Goal: Leave review/rating: Leave review/rating

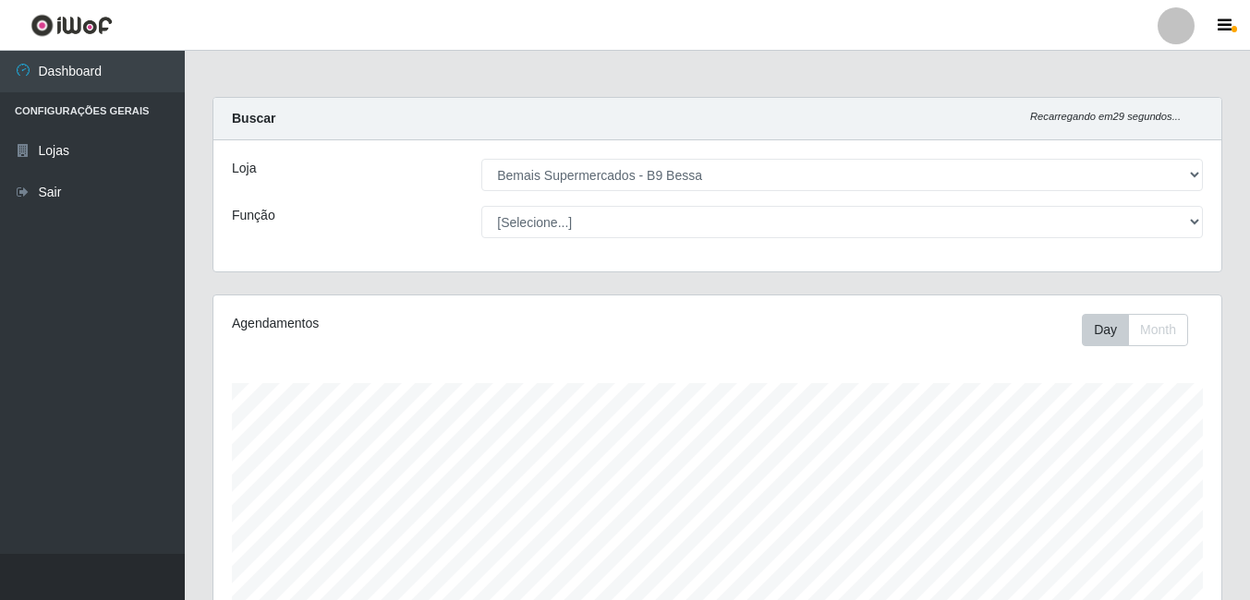
select select "410"
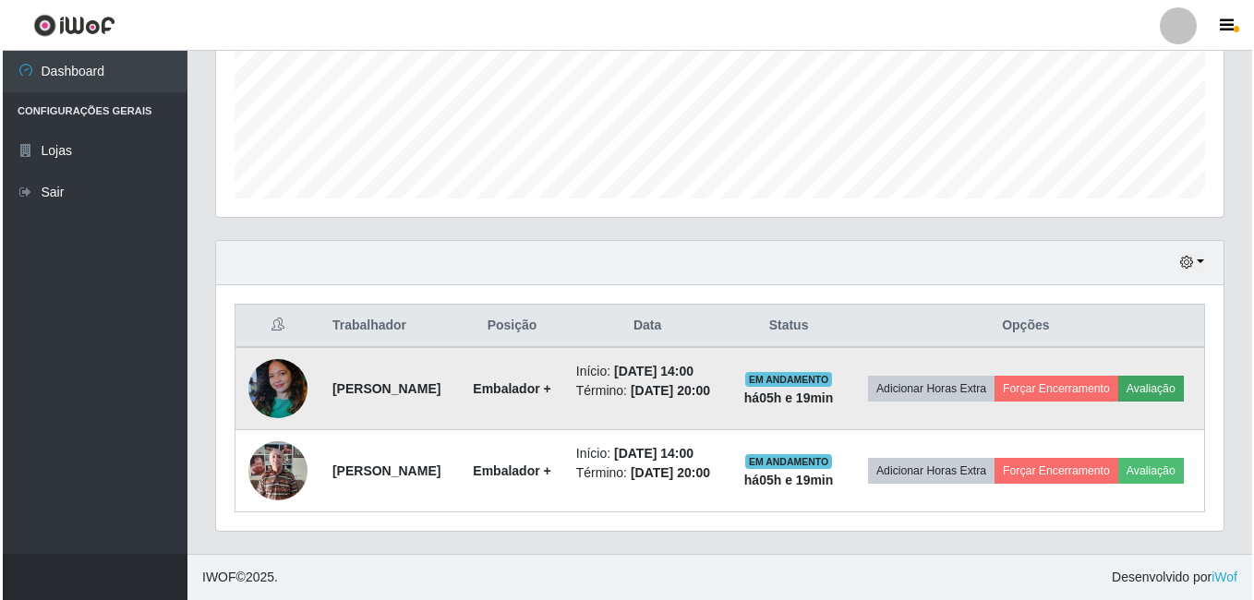
scroll to position [383, 1008]
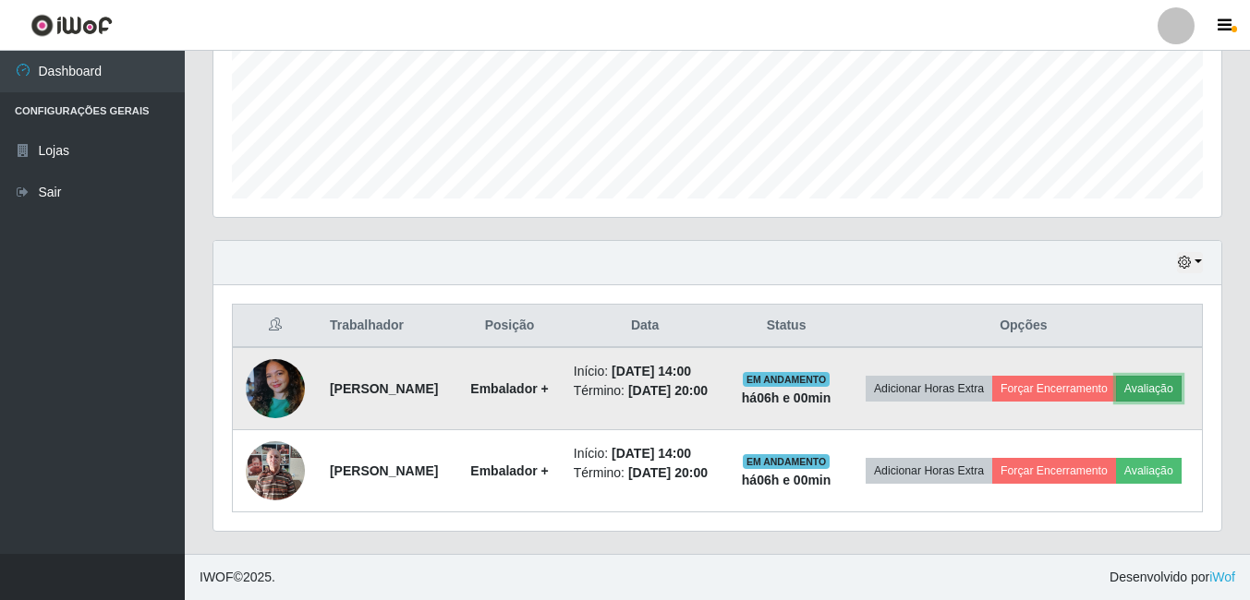
click at [1116, 376] on button "Avaliação" at bounding box center [1149, 389] width 66 height 26
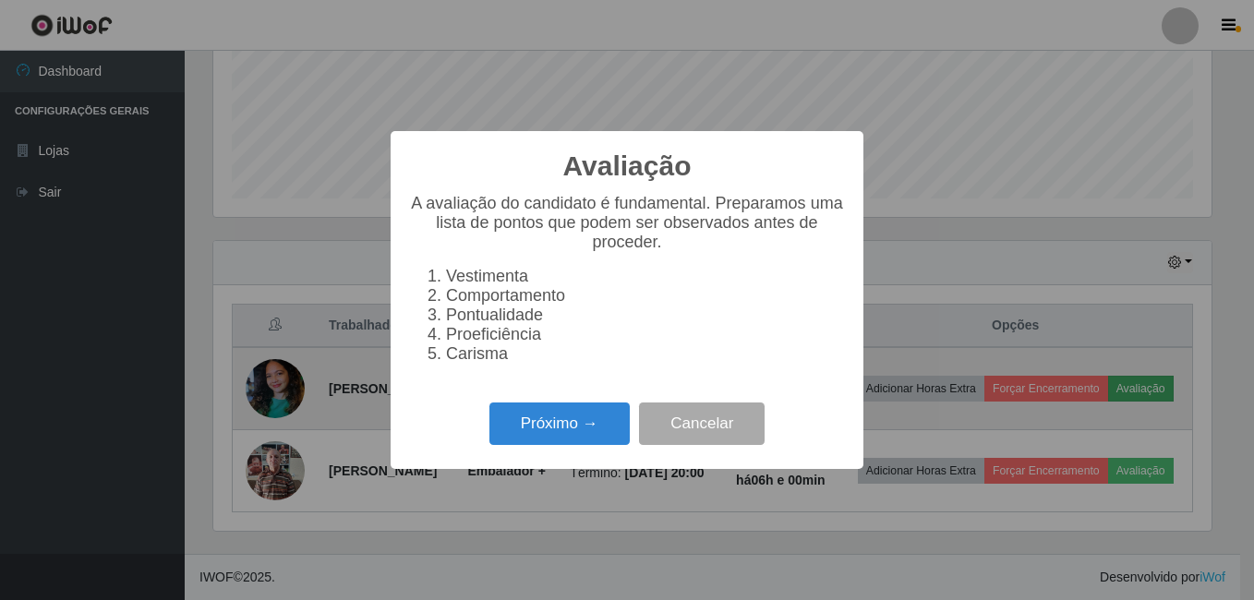
scroll to position [383, 999]
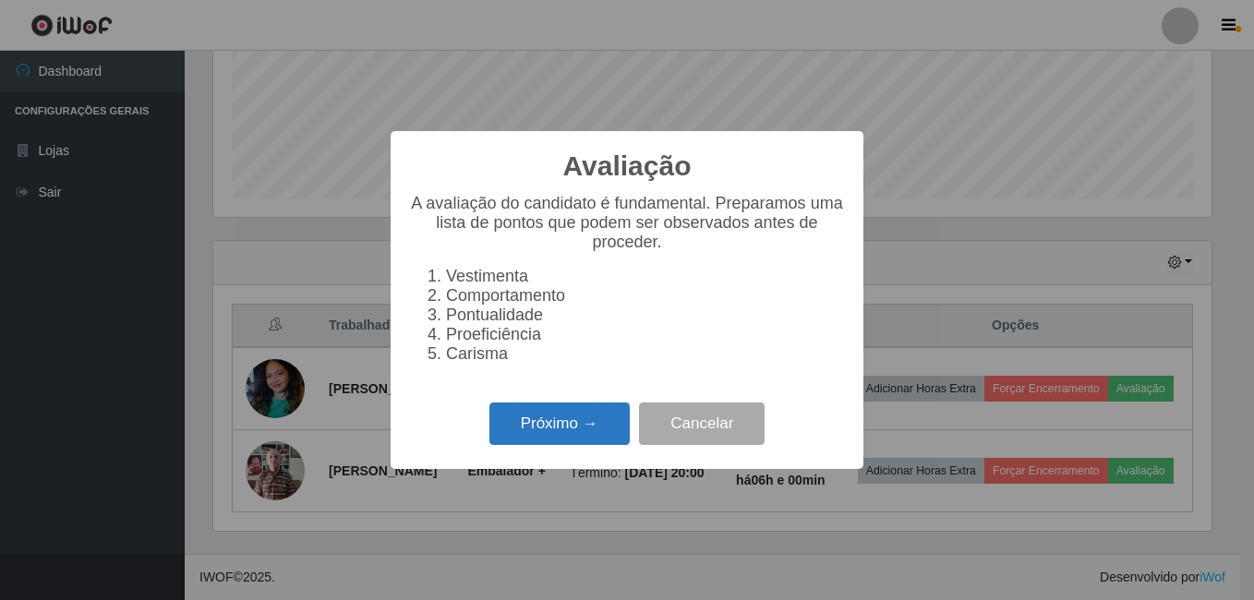
click at [609, 432] on button "Próximo →" at bounding box center [560, 424] width 140 height 43
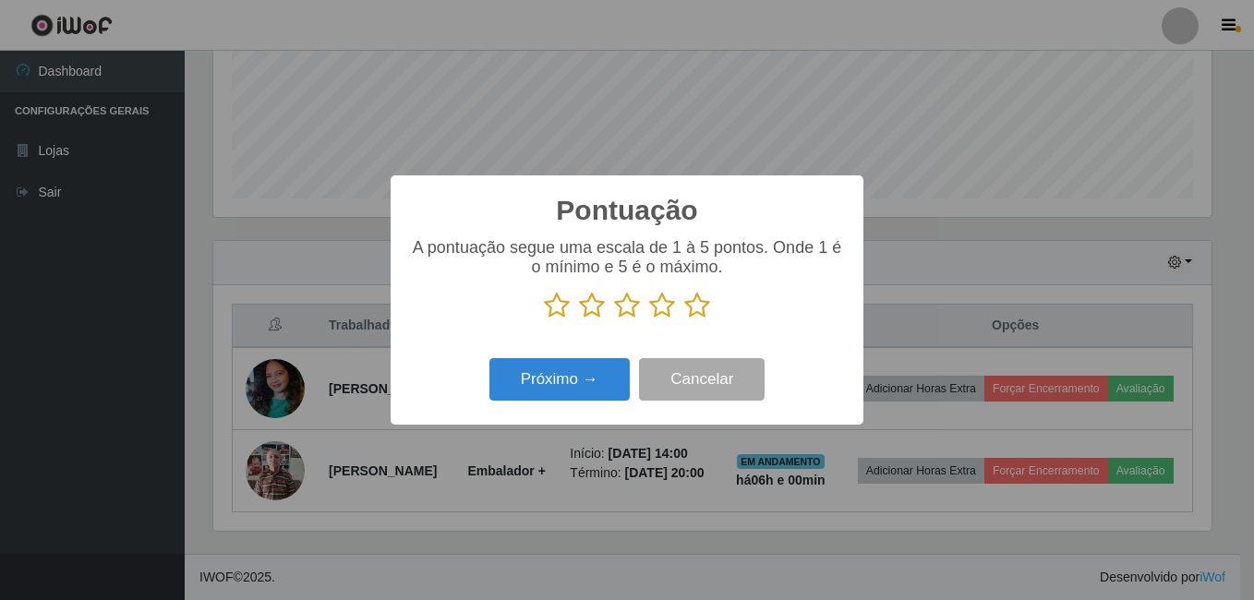
scroll to position [923378, 922763]
click at [685, 303] on icon at bounding box center [698, 306] width 26 height 28
click at [685, 320] on input "radio" at bounding box center [685, 320] width 0 height 0
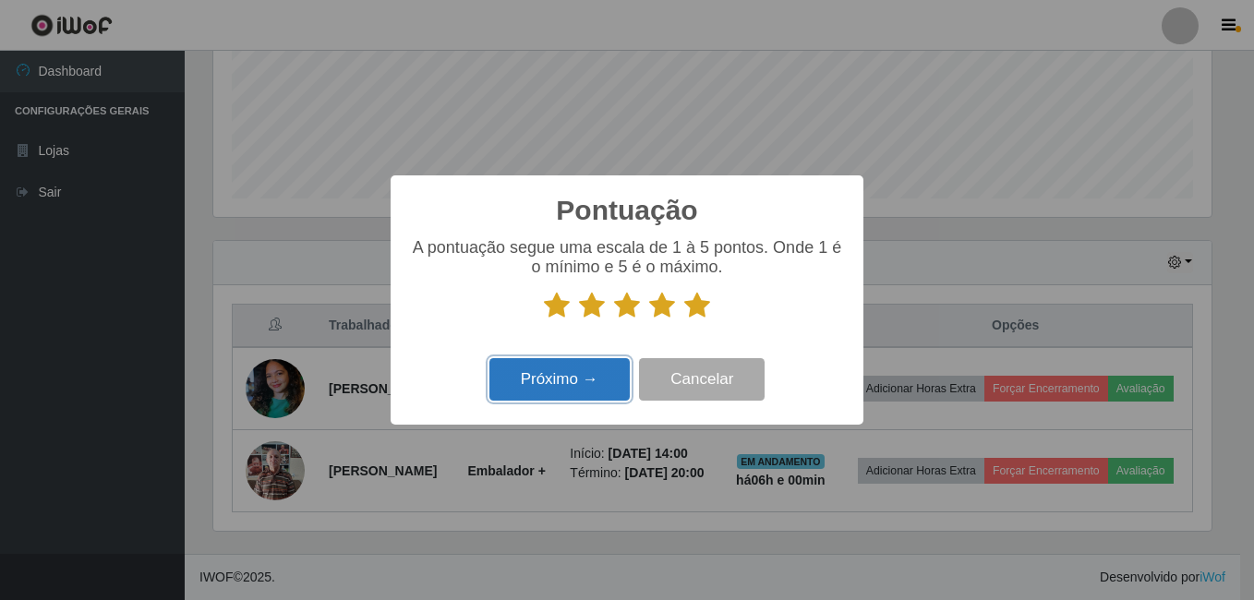
click at [606, 380] on button "Próximo →" at bounding box center [560, 379] width 140 height 43
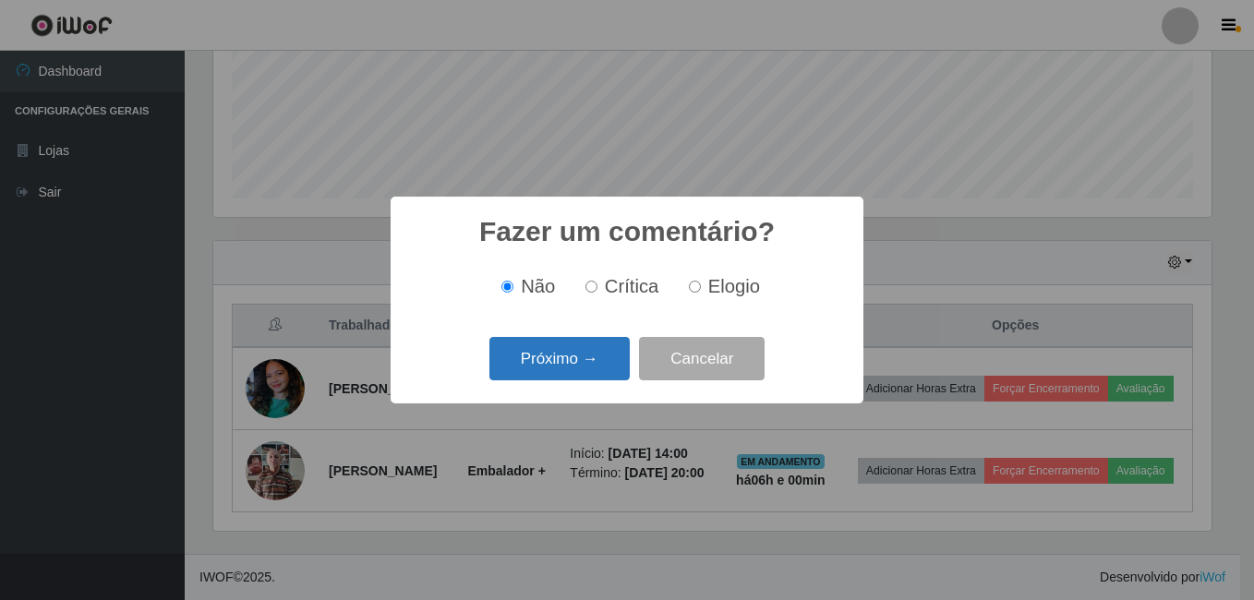
click at [572, 362] on button "Próximo →" at bounding box center [560, 358] width 140 height 43
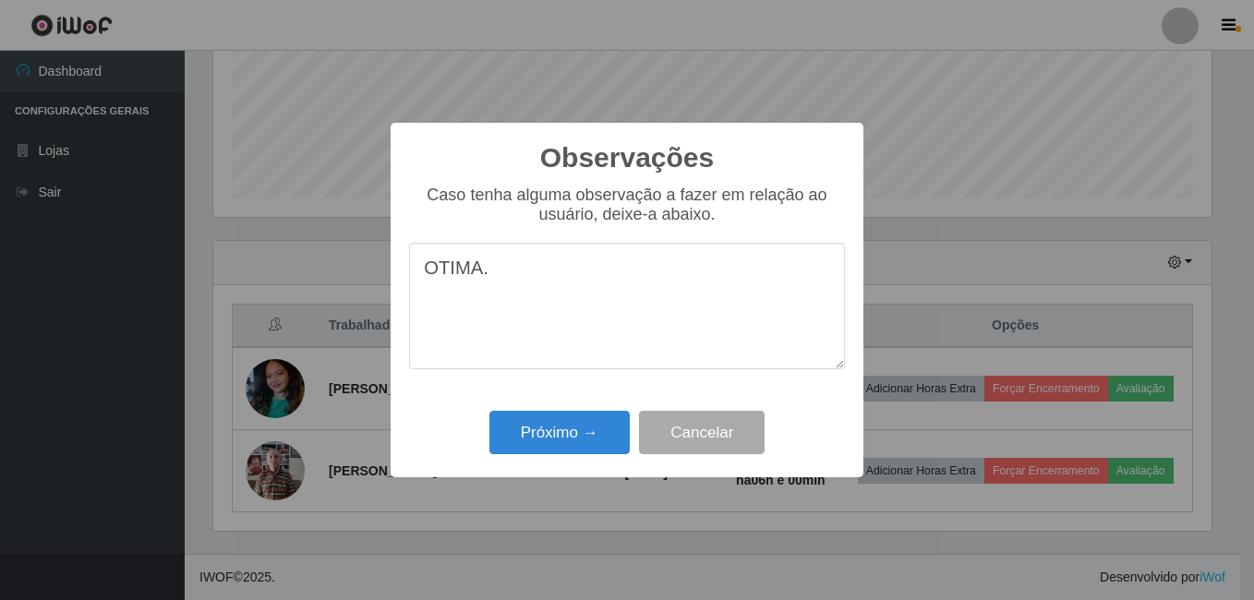
type textarea "OTIMA."
drag, startPoint x: 608, startPoint y: 473, endPoint x: 585, endPoint y: 441, distance: 39.7
click at [602, 466] on div "Observações × Caso tenha alguma observação a fazer em relação ao usuário, deixe…" at bounding box center [627, 301] width 473 height 356
click at [585, 440] on button "Próximo →" at bounding box center [560, 432] width 140 height 43
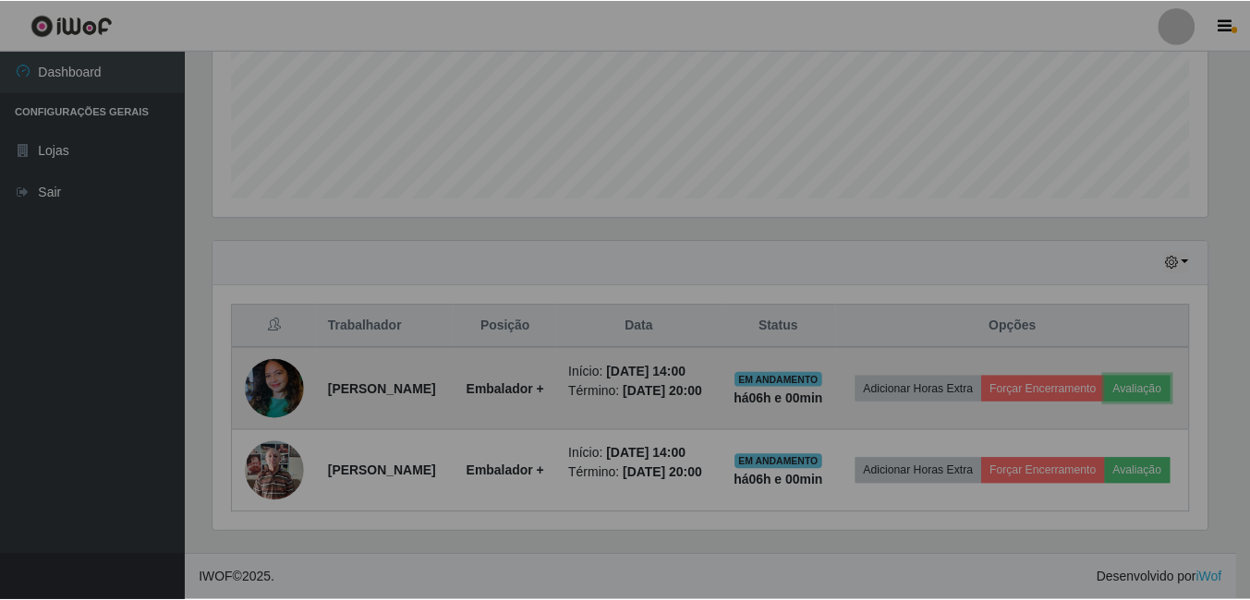
scroll to position [383, 1008]
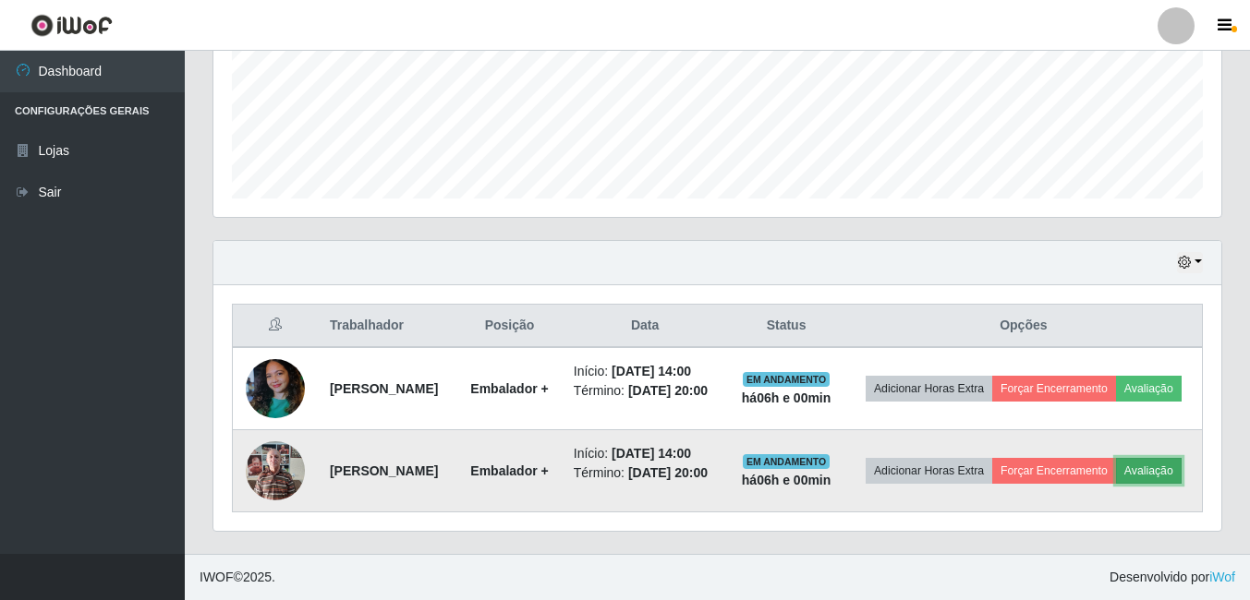
click at [1116, 477] on button "Avaliação" at bounding box center [1149, 471] width 66 height 26
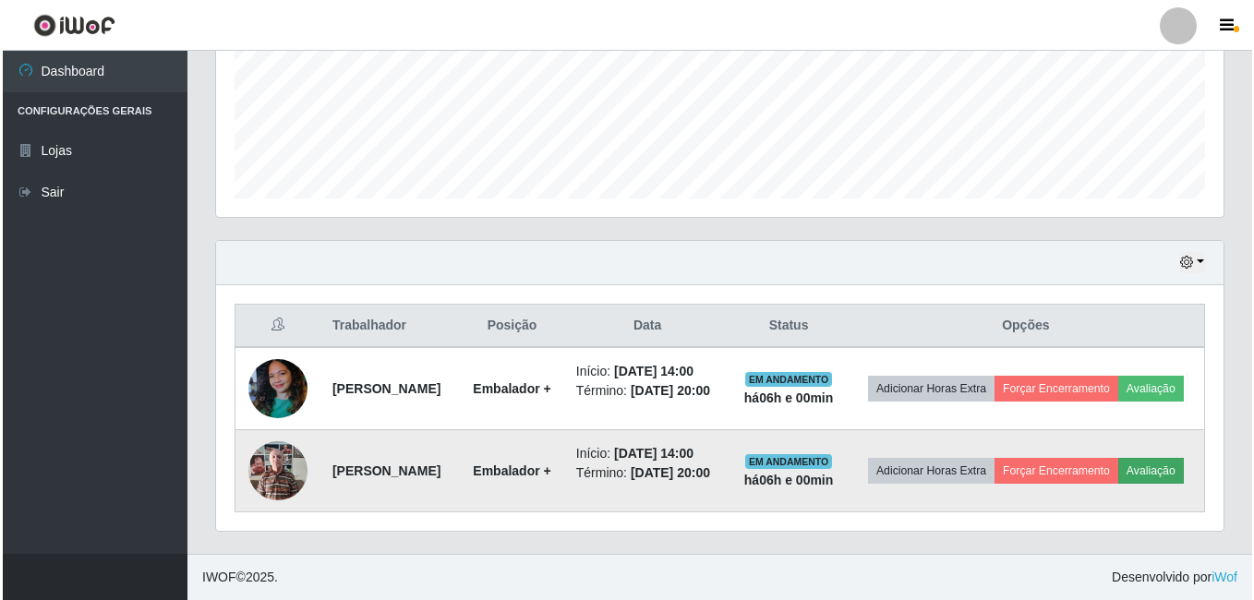
scroll to position [383, 999]
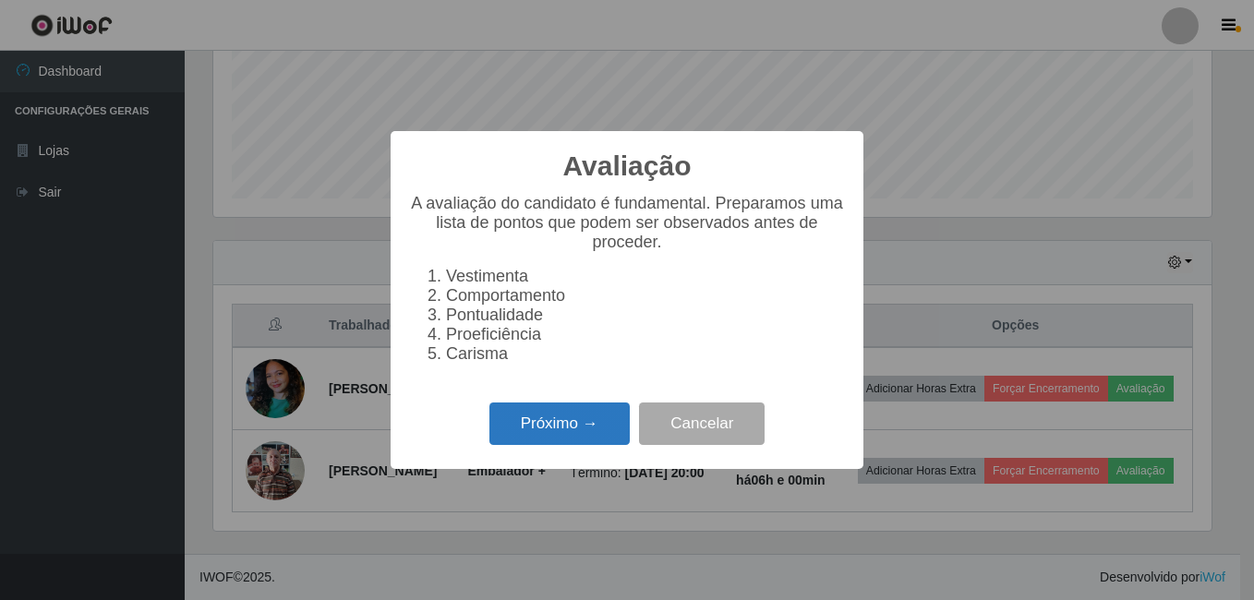
click at [570, 446] on button "Próximo →" at bounding box center [560, 424] width 140 height 43
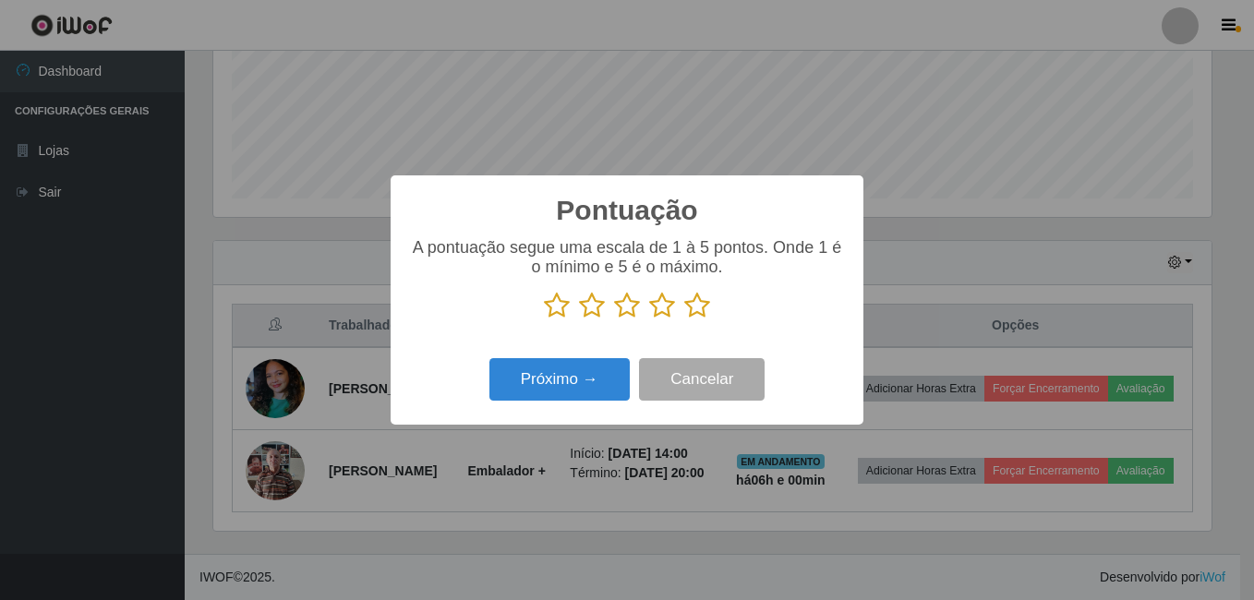
click at [693, 313] on icon at bounding box center [698, 306] width 26 height 28
click at [685, 320] on input "radio" at bounding box center [685, 320] width 0 height 0
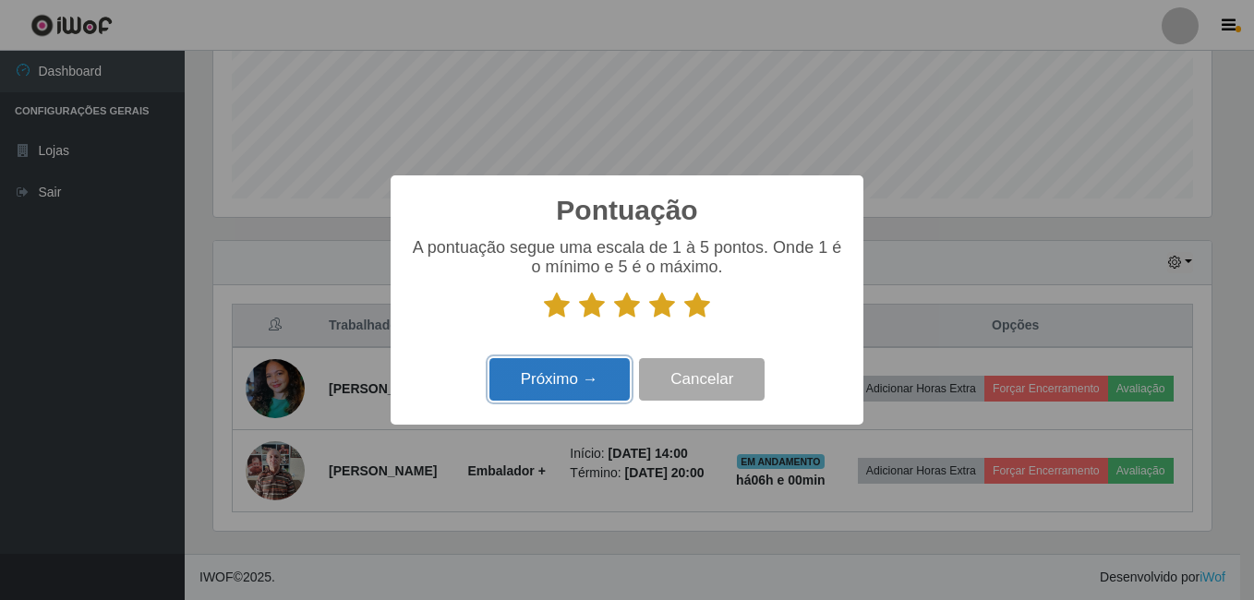
click at [588, 375] on button "Próximo →" at bounding box center [560, 379] width 140 height 43
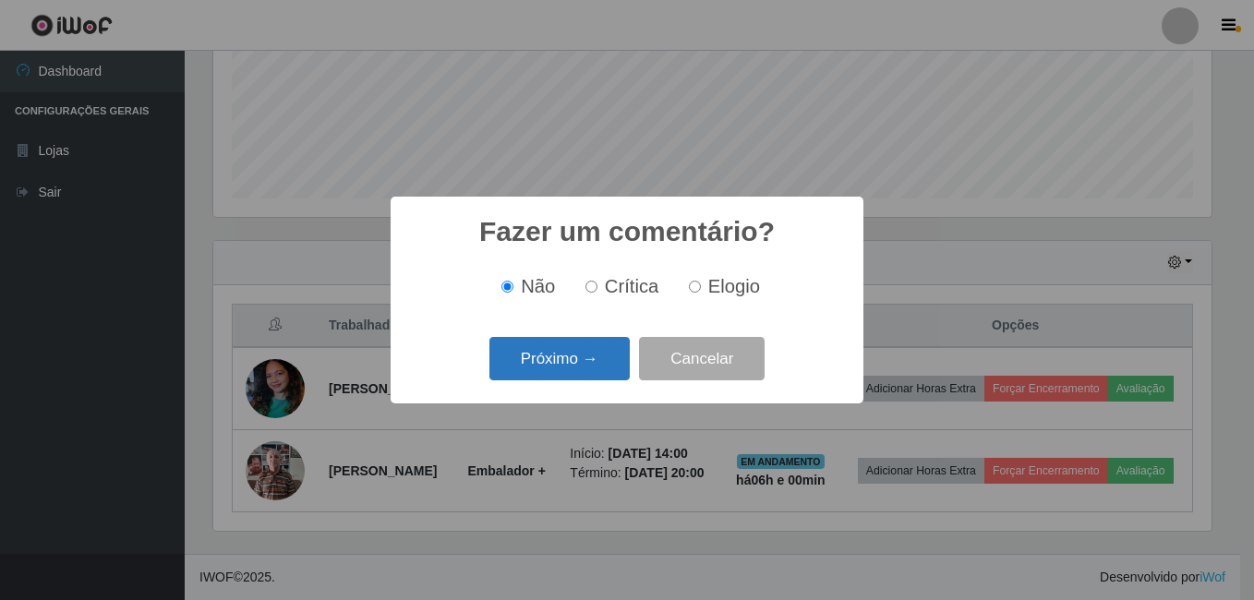
click at [579, 376] on button "Próximo →" at bounding box center [560, 358] width 140 height 43
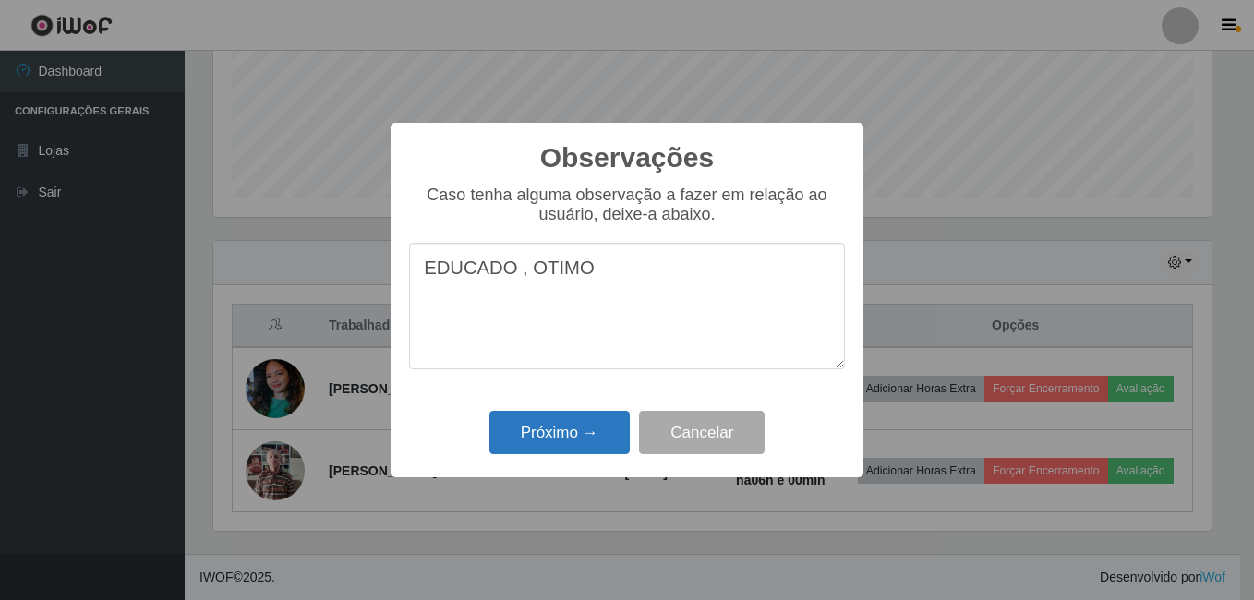
type textarea "EDUCADO , OTIMO"
click at [569, 414] on button "Próximo →" at bounding box center [560, 432] width 140 height 43
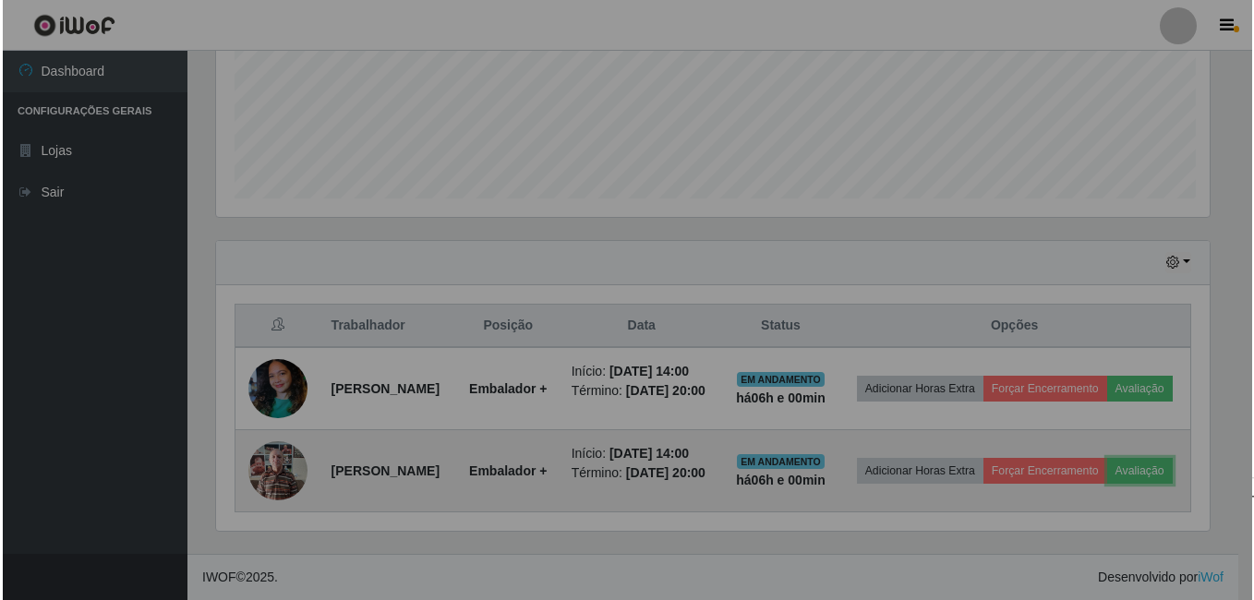
scroll to position [383, 1008]
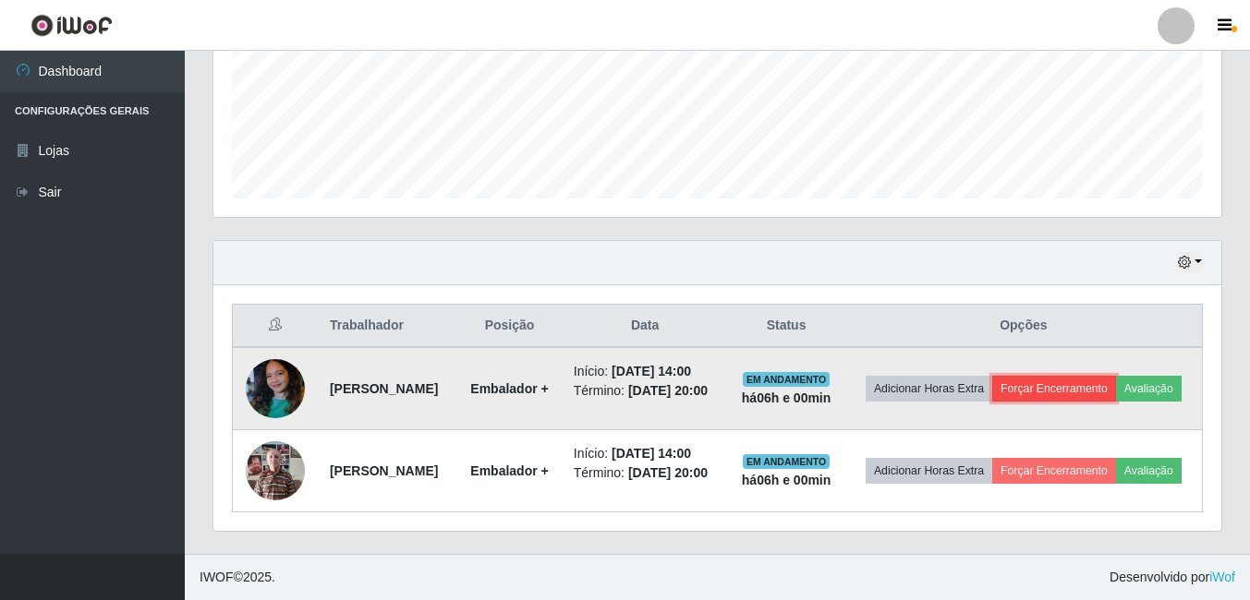
click at [1108, 376] on button "Forçar Encerramento" at bounding box center [1054, 389] width 124 height 26
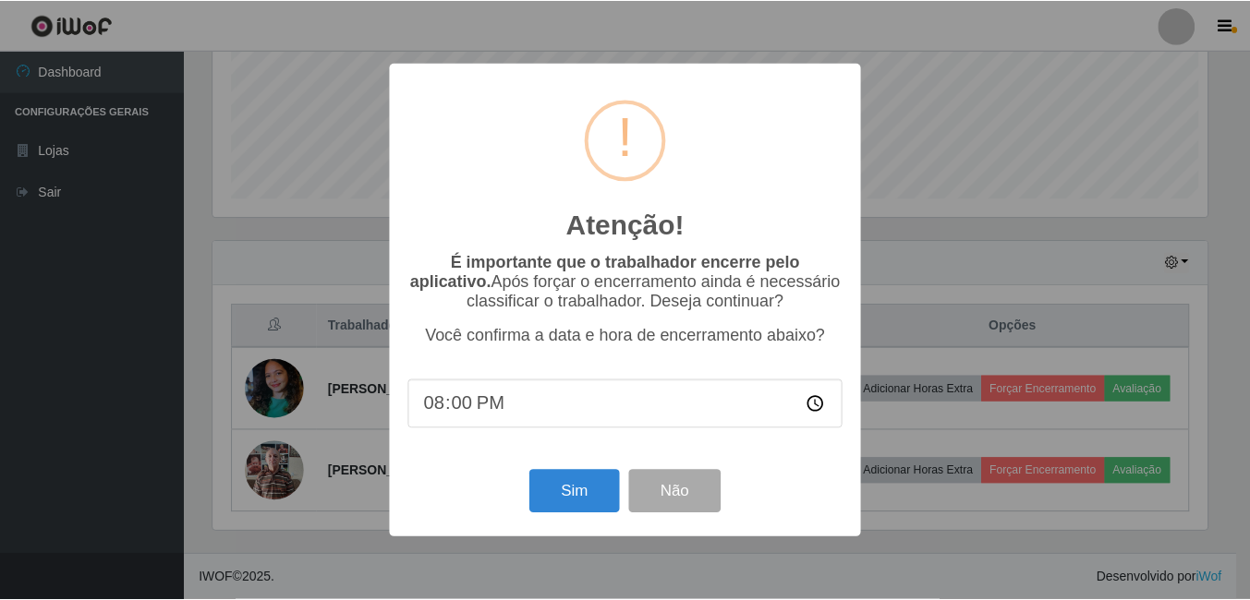
scroll to position [383, 999]
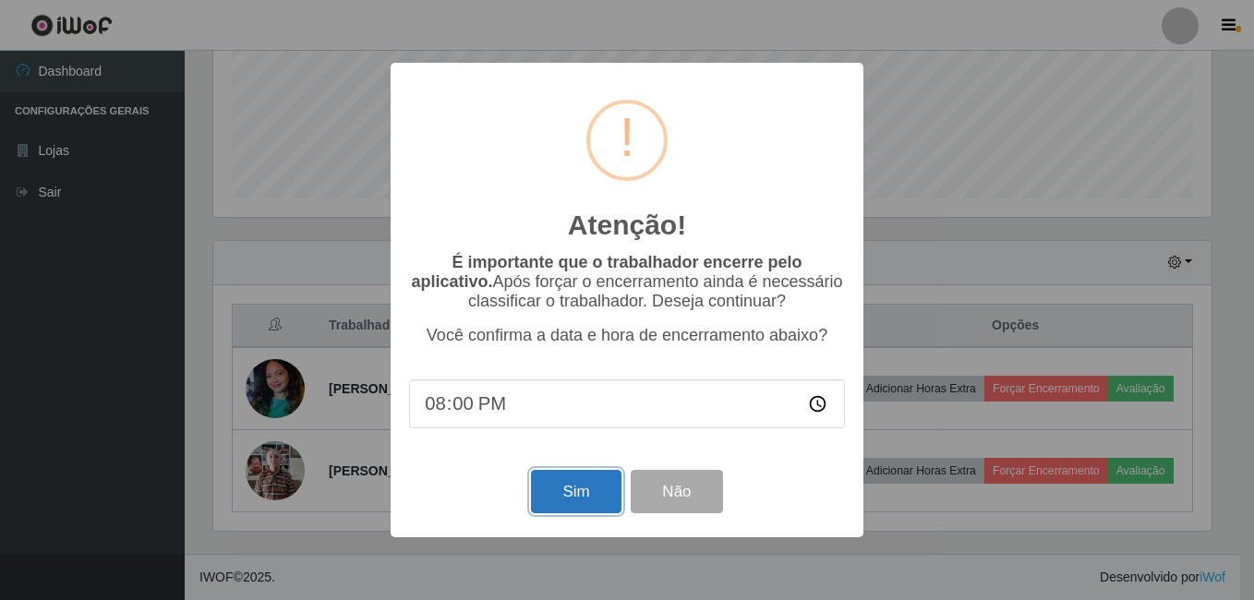
click at [594, 505] on button "Sim" at bounding box center [576, 491] width 90 height 43
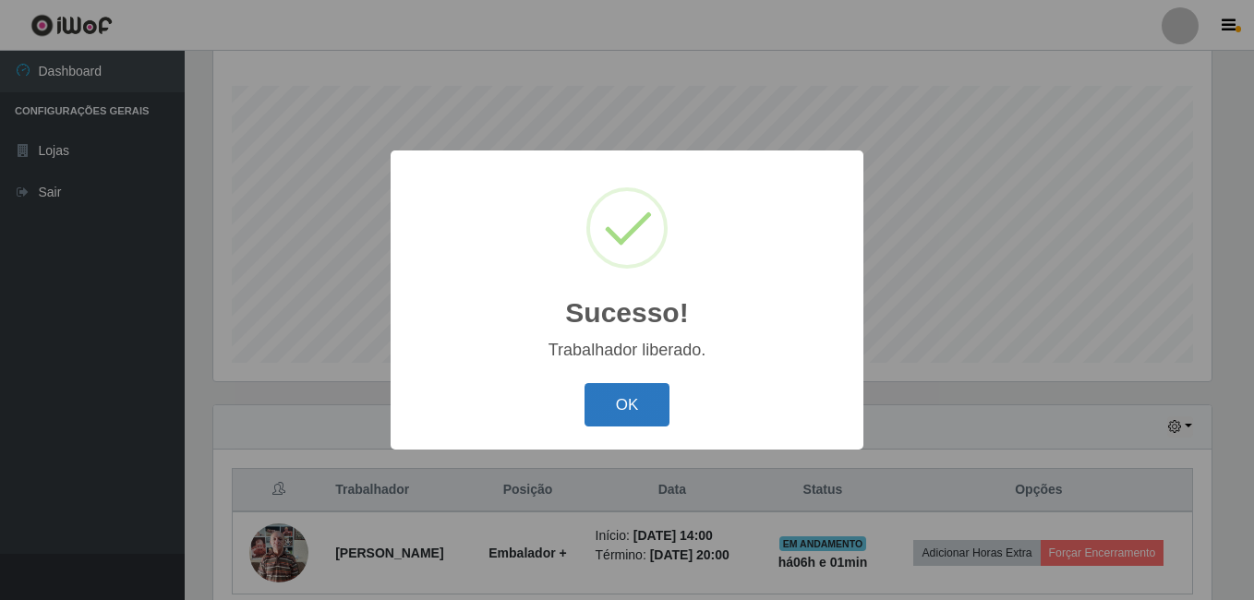
click at [614, 403] on button "OK" at bounding box center [628, 404] width 86 height 43
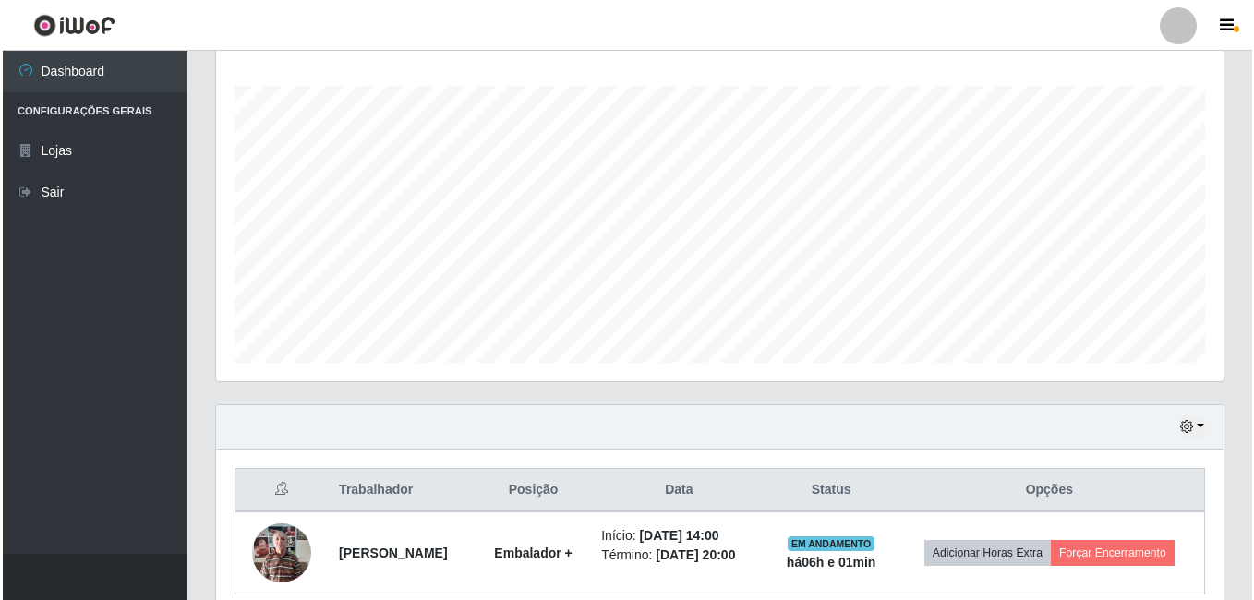
scroll to position [394, 0]
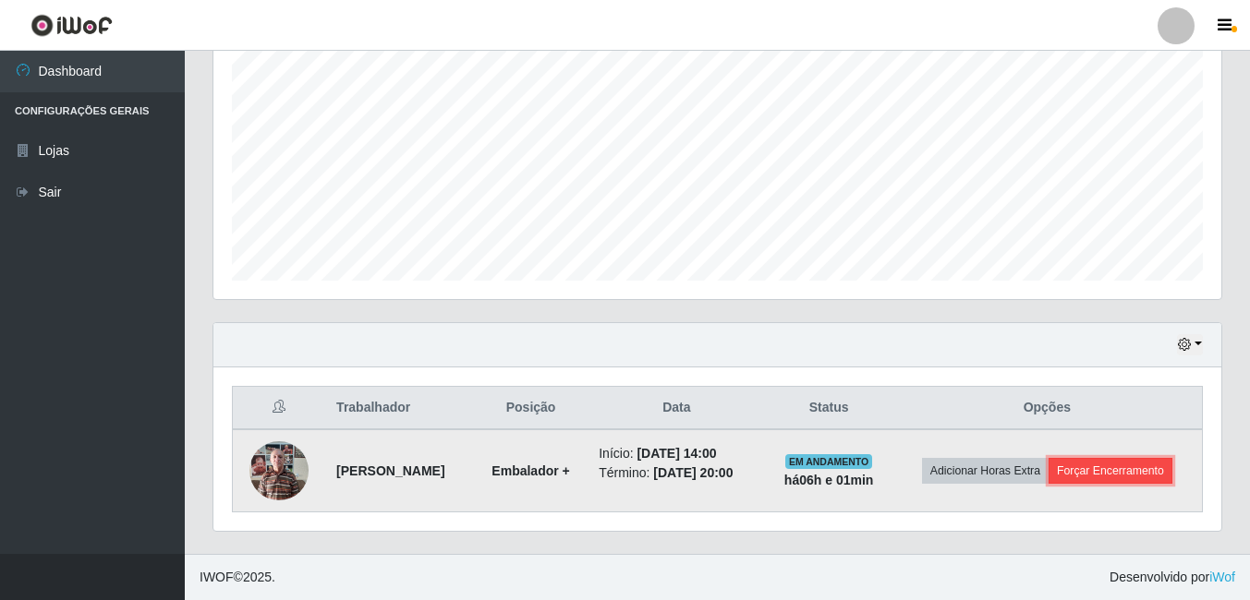
click at [1095, 477] on button "Forçar Encerramento" at bounding box center [1110, 471] width 124 height 26
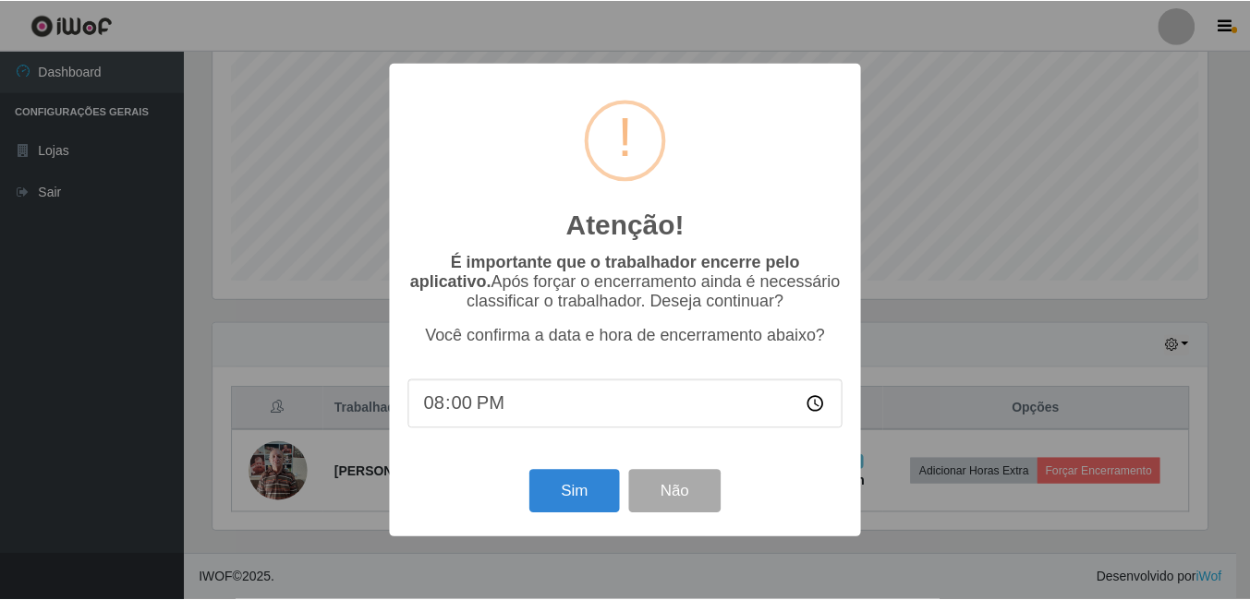
scroll to position [383, 999]
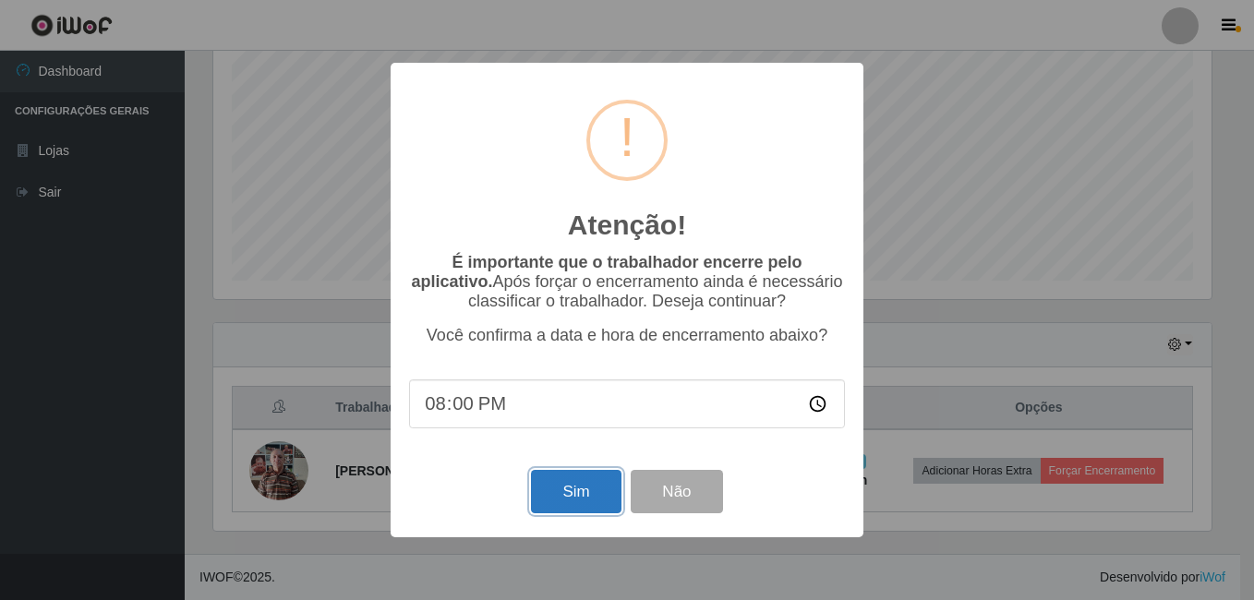
click at [586, 499] on button "Sim" at bounding box center [576, 491] width 90 height 43
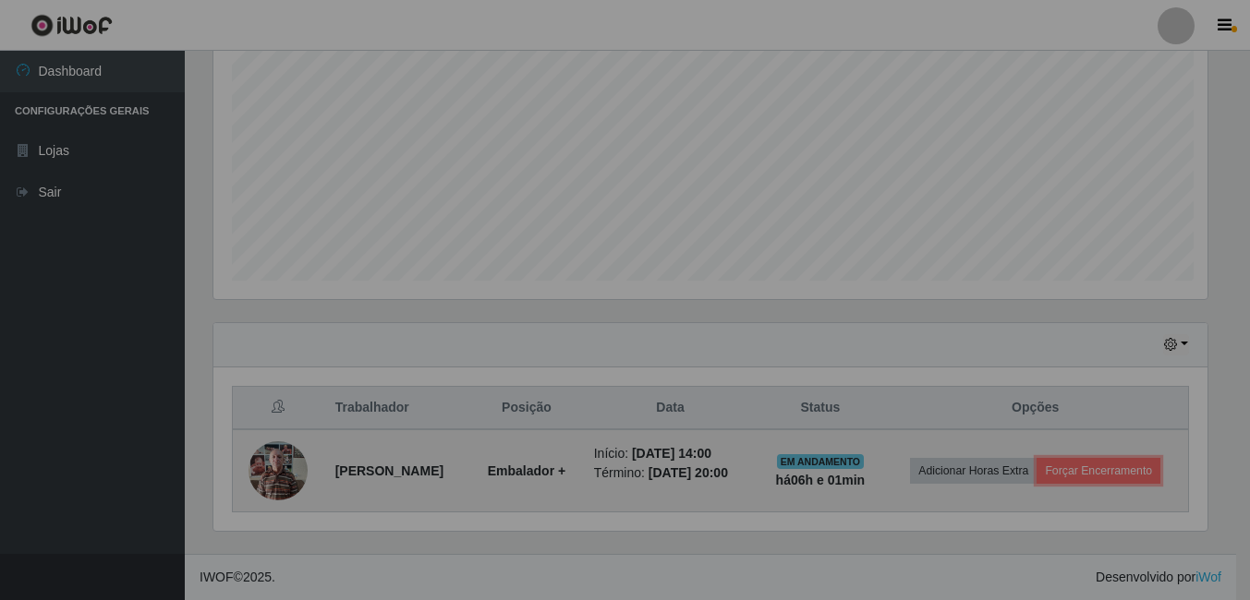
scroll to position [0, 0]
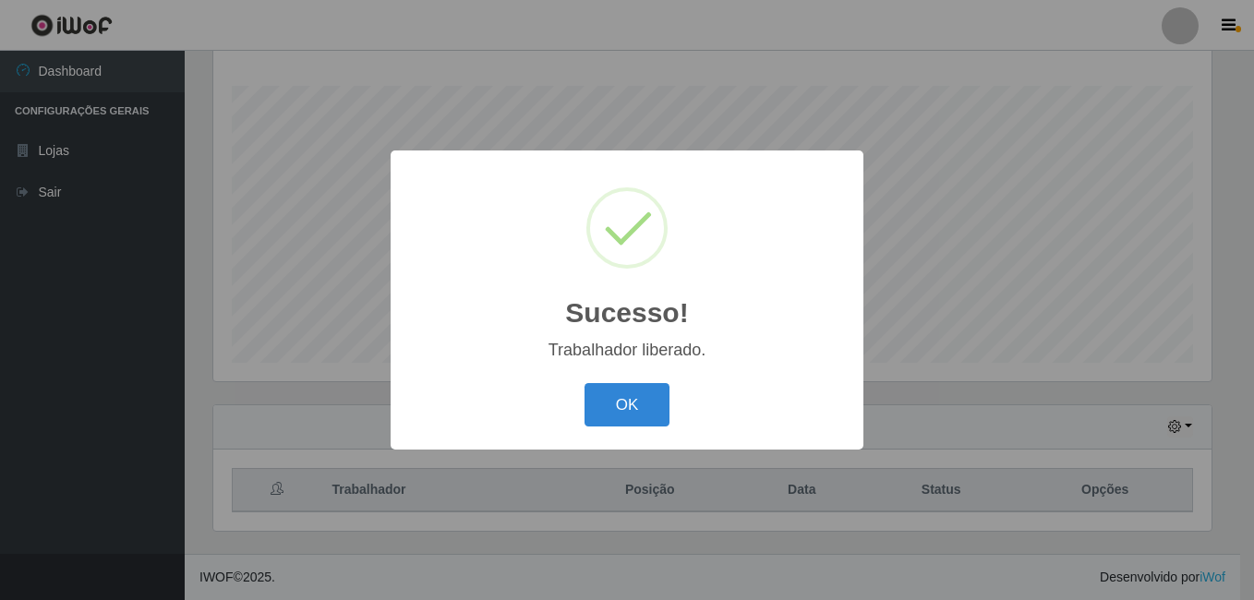
click at [585, 383] on button "OK" at bounding box center [628, 404] width 86 height 43
